Goal: Information Seeking & Learning: Find specific fact

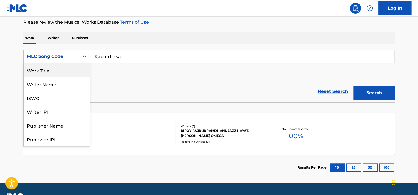
click at [63, 71] on div "Work Title" at bounding box center [57, 70] width 66 height 14
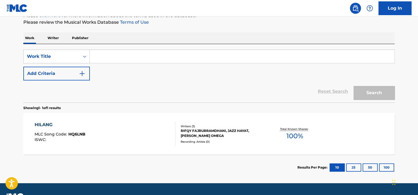
click at [112, 59] on input "Search Form" at bounding box center [242, 56] width 305 height 13
paste input "Kabardinka"
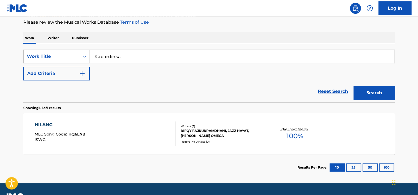
type input "Kabardinka"
click at [361, 80] on div "Search" at bounding box center [373, 91] width 44 height 22
click at [368, 91] on button "Search" at bounding box center [374, 93] width 41 height 14
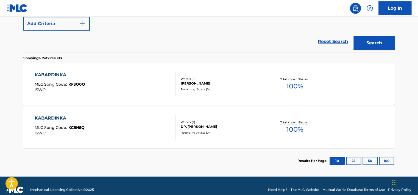
scroll to position [128, 0]
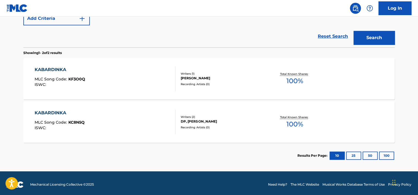
click at [96, 62] on div "KABARDINKA MLC Song Code : KF3O0Q ISWC : Writers ( 1 ) [PERSON_NAME] Recording …" at bounding box center [209, 78] width 372 height 41
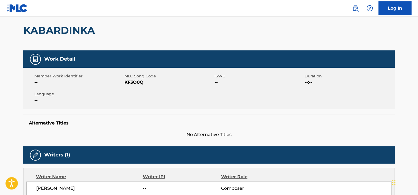
scroll to position [82, 0]
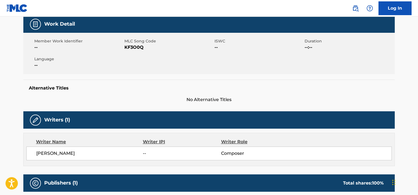
click at [133, 47] on span "KF3O0Q" at bounding box center [168, 47] width 89 height 7
copy span "KF3O0Q"
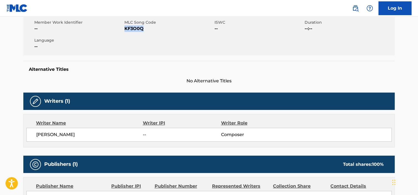
scroll to position [192, 0]
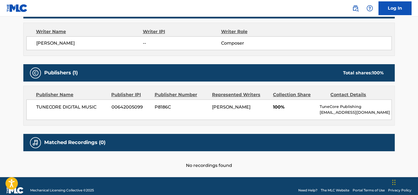
click at [90, 113] on div "TUNECORE DIGITAL MUSIC 00642005099 P8186C [PERSON_NAME] 100% TuneCore Publishin…" at bounding box center [209, 109] width 366 height 20
copy span "MUSIC"
click at [68, 109] on span "TUNECORE DIGITAL MUSIC" at bounding box center [71, 107] width 71 height 7
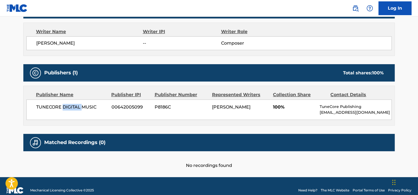
click at [68, 109] on span "TUNECORE DIGITAL MUSIC" at bounding box center [71, 107] width 71 height 7
copy div "TUNECORE DIGITAL MUSIC"
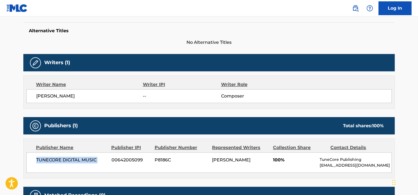
scroll to position [137, 0]
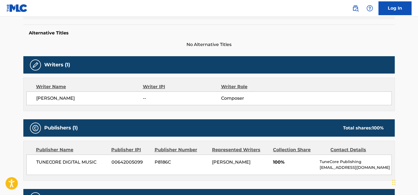
click at [59, 94] on div "[PERSON_NAME] -- Composer" at bounding box center [209, 98] width 366 height 14
copy div "[PERSON_NAME]"
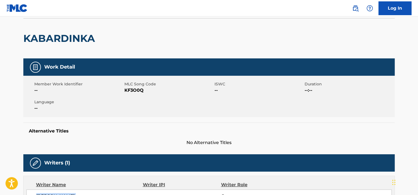
scroll to position [27, 0]
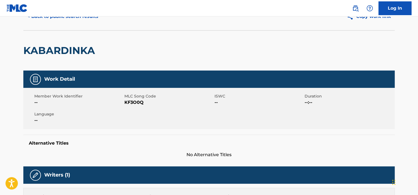
click at [143, 99] on span "KF3O0Q" at bounding box center [168, 102] width 89 height 7
click at [140, 101] on span "KF3O0Q" at bounding box center [168, 102] width 89 height 7
copy span "KF3O0Q"
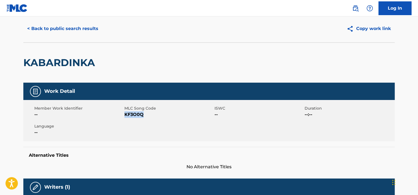
scroll to position [0, 0]
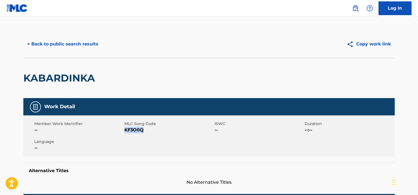
click at [72, 44] on button "< Back to public search results" at bounding box center [62, 44] width 79 height 14
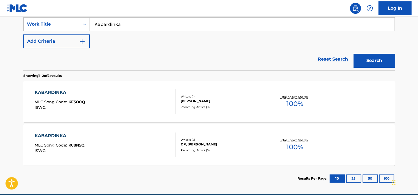
scroll to position [34, 0]
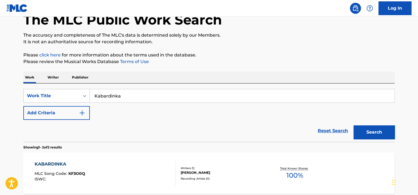
click at [107, 93] on input "Kabardinka" at bounding box center [242, 95] width 305 height 13
paste input "Loneli"
click at [284, 55] on p "Please click here for more information about the terms used in the database." at bounding box center [209, 55] width 372 height 7
click at [377, 131] on button "Search" at bounding box center [374, 132] width 41 height 14
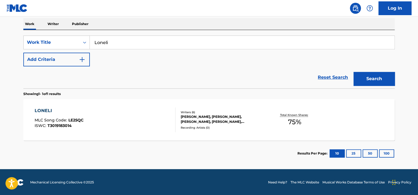
scroll to position [87, 0]
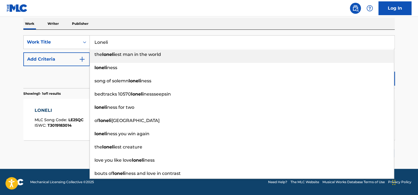
click at [109, 42] on input "Loneli" at bounding box center [242, 41] width 305 height 13
paste input "Obnimu tebya"
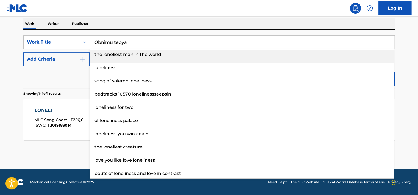
type input "Obnimu tebya"
click at [175, 25] on div "Work Writer Publisher" at bounding box center [209, 24] width 372 height 12
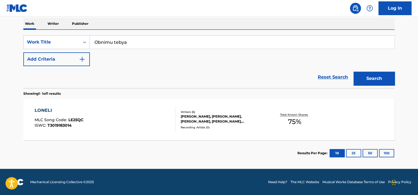
click at [366, 80] on button "Search" at bounding box center [374, 78] width 41 height 14
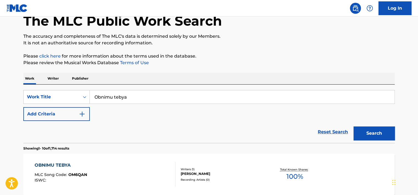
scroll to position [32, 0]
